Goal: Navigation & Orientation: Find specific page/section

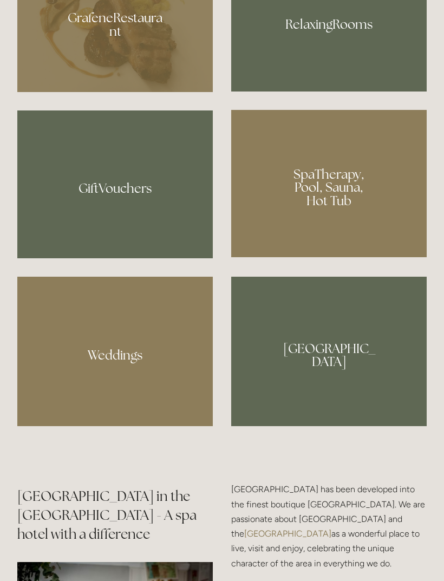
scroll to position [901, 0]
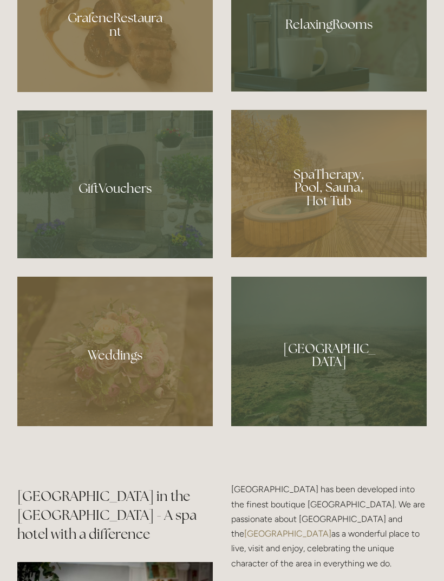
click at [345, 218] on div at bounding box center [328, 183] width 195 height 147
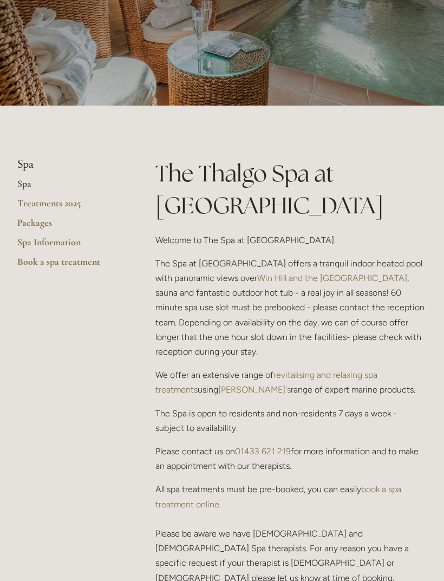
scroll to position [122, 0]
click at [114, 180] on link "Spa" at bounding box center [68, 186] width 103 height 19
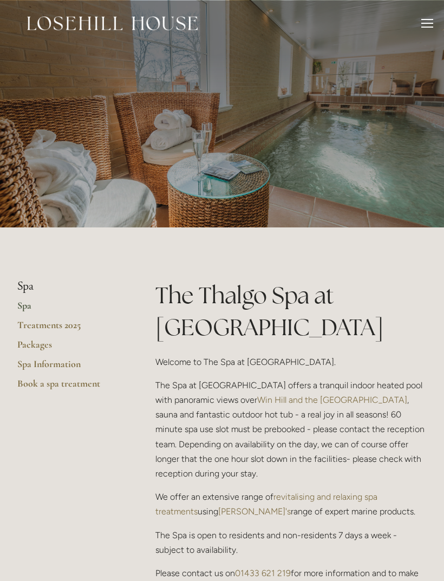
click at [44, 343] on link "Packages" at bounding box center [68, 347] width 103 height 19
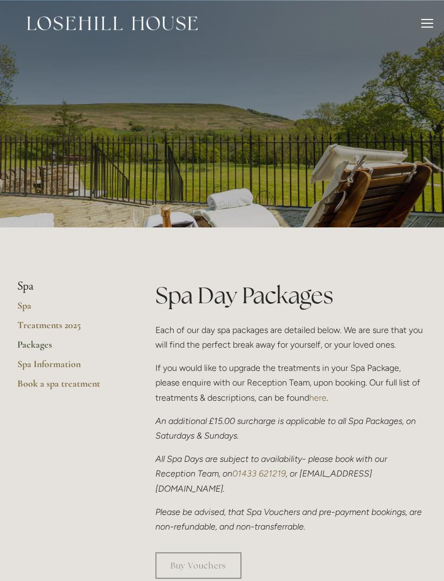
click at [32, 304] on link "Spa" at bounding box center [68, 308] width 103 height 19
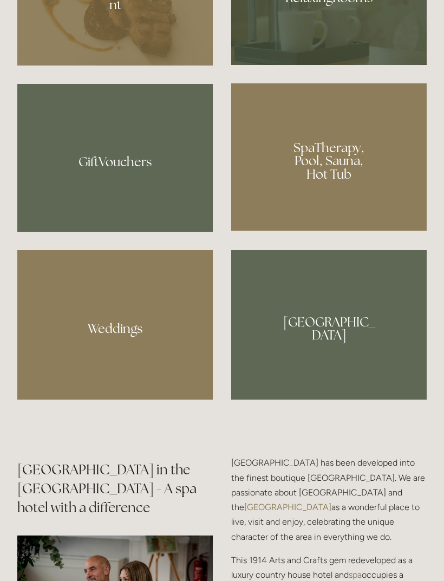
scroll to position [913, 0]
